Goal: Task Accomplishment & Management: Manage account settings

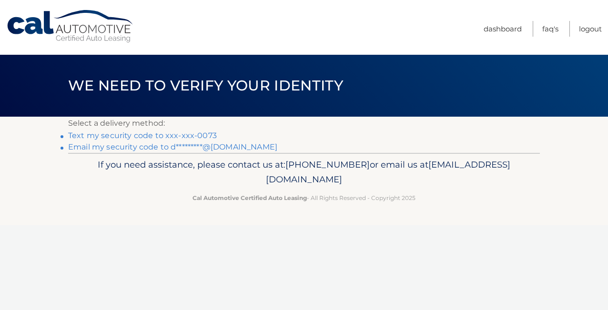
click at [106, 135] on link "Text my security code to xxx-xxx-0073" at bounding box center [142, 135] width 149 height 9
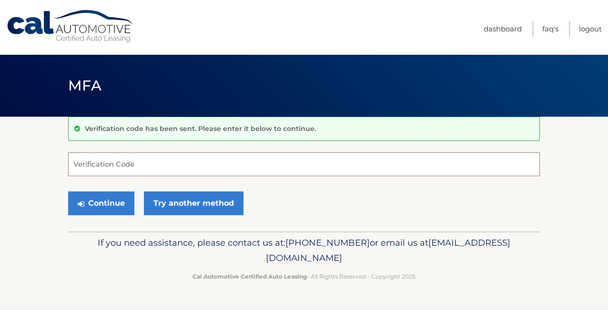
click at [80, 167] on input "Verification Code" at bounding box center [303, 164] width 471 height 24
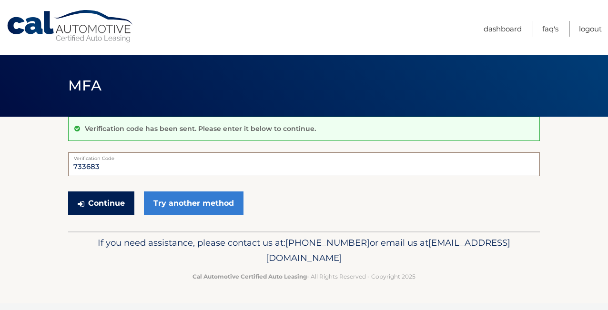
type input "733683"
click at [84, 203] on button "Continue" at bounding box center [101, 203] width 66 height 24
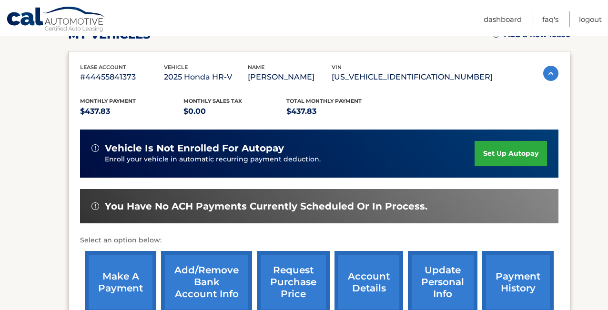
scroll to position [145, 0]
